Goal: Transaction & Acquisition: Purchase product/service

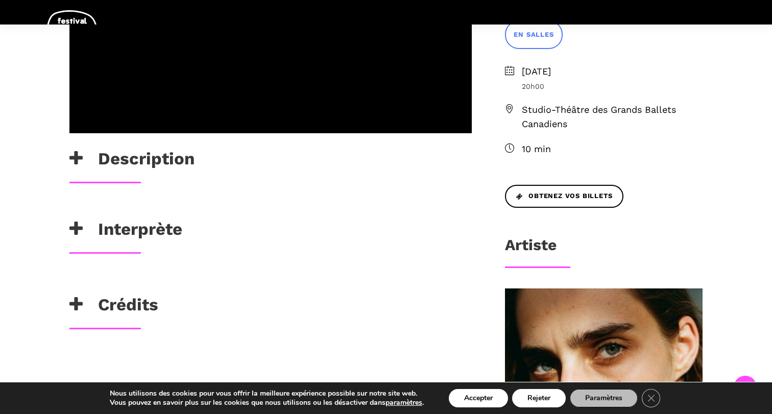
scroll to position [354, 0]
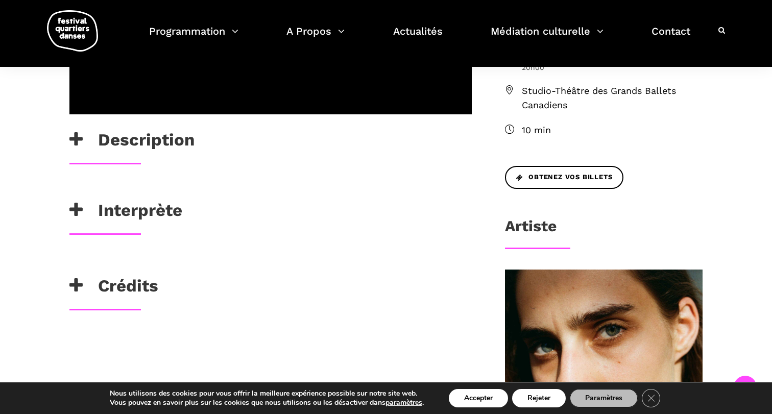
click at [109, 294] on h3 "Crédits" at bounding box center [113, 289] width 89 height 26
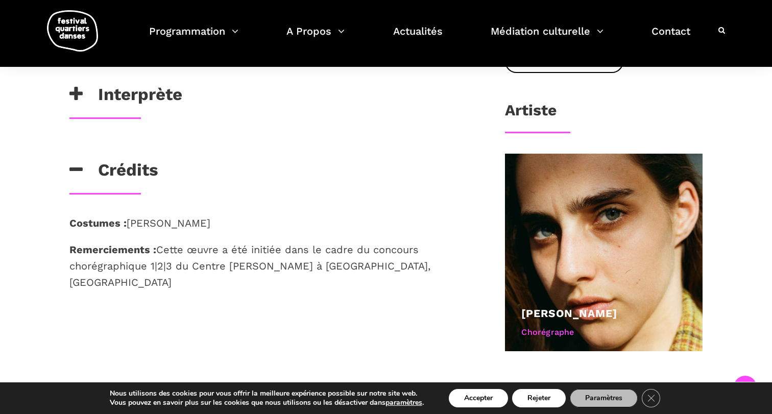
scroll to position [469, 0]
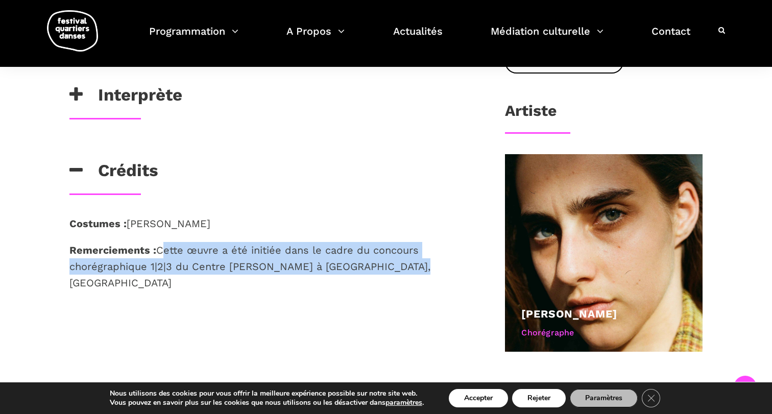
drag, startPoint x: 159, startPoint y: 250, endPoint x: 386, endPoint y: 269, distance: 227.1
click at [386, 269] on p "Remerciements : Cette œuvre a été initiée dans le cadre du concours chorégraphi…" at bounding box center [270, 266] width 403 height 49
copy p "Cette œuvre a été initiée dans le cadre du concours chorégraphique 1|2|3 du Cen…"
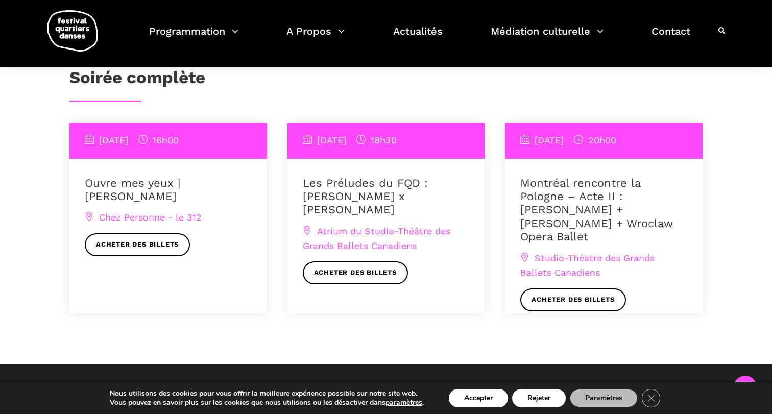
scroll to position [787, 0]
click at [568, 289] on link "Acheter des billets" at bounding box center [573, 300] width 105 height 23
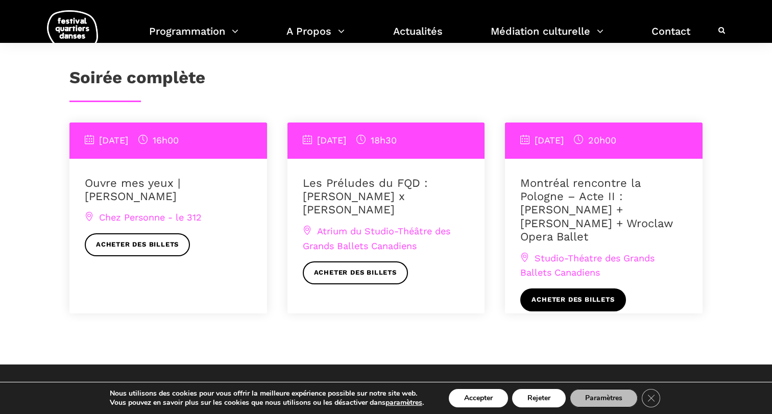
scroll to position [0, 0]
